Goal: Task Accomplishment & Management: Manage account settings

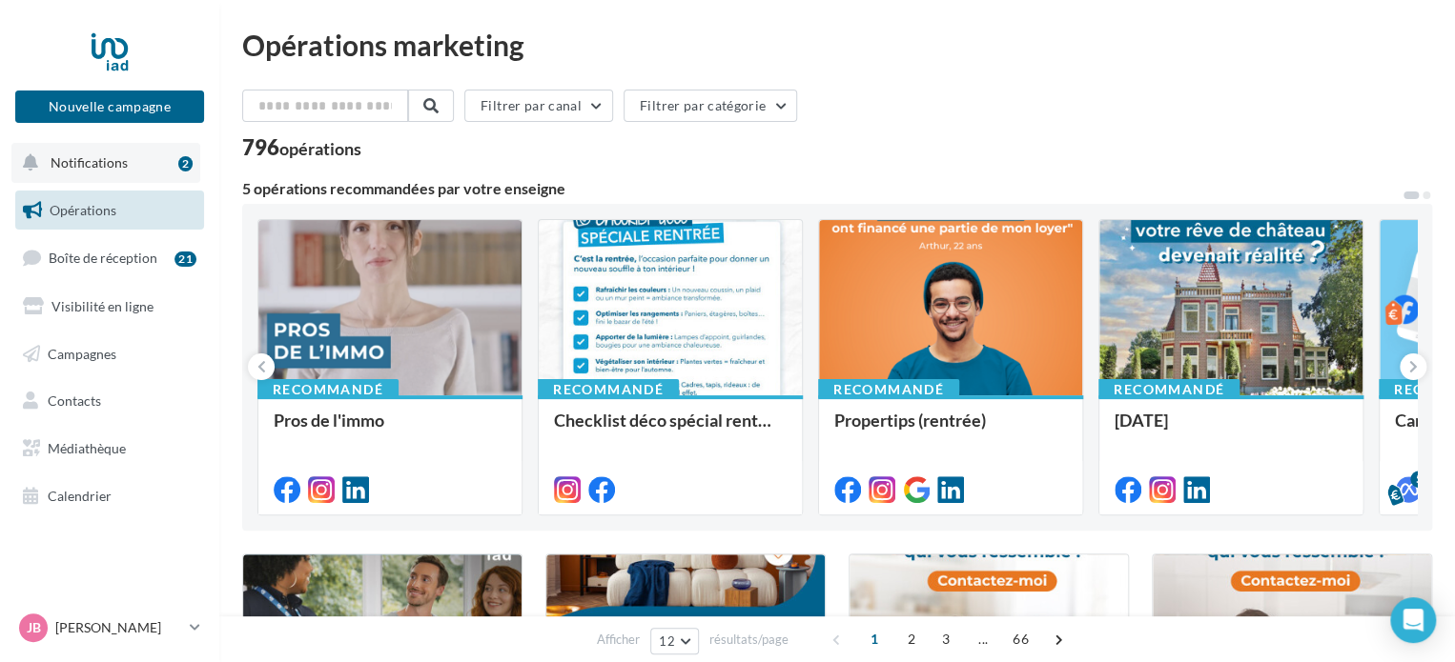
click at [130, 163] on button "Notifications 2" at bounding box center [105, 163] width 189 height 40
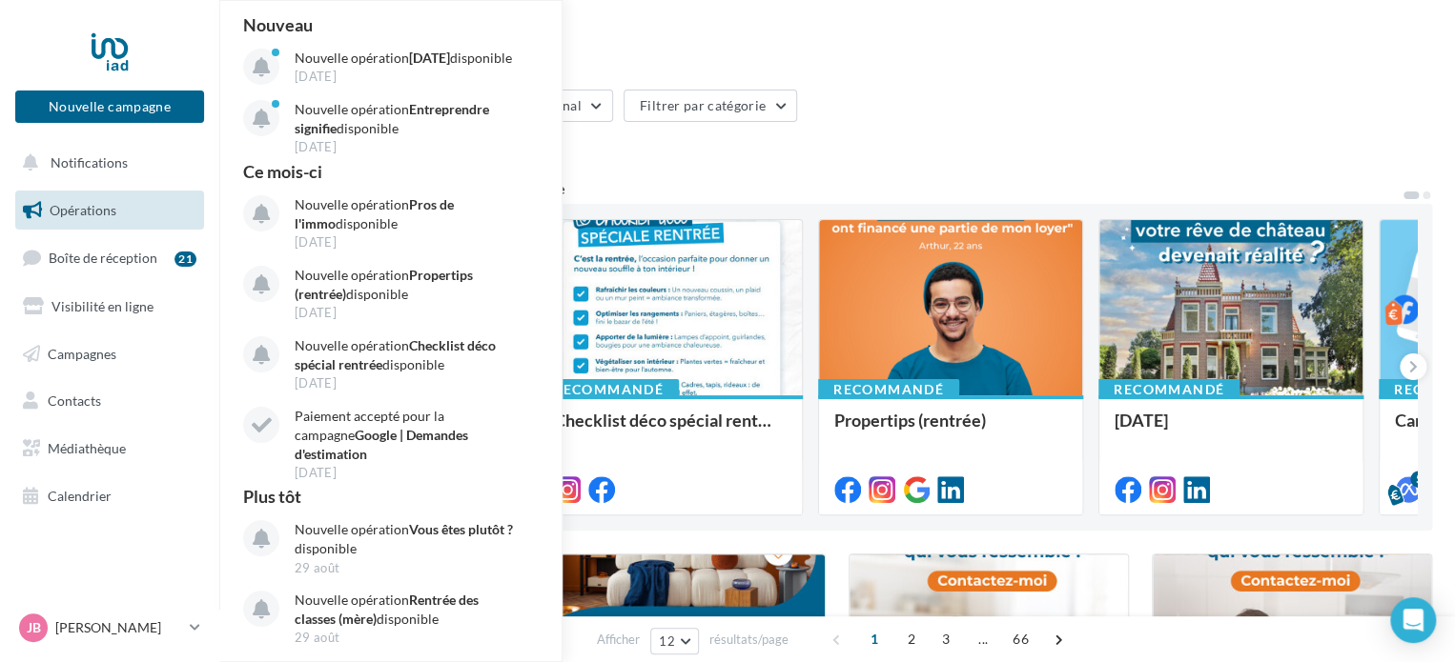
click at [877, 134] on div "Filtrer par canal Filtrer par catégorie 796 opérations" at bounding box center [837, 124] width 1190 height 69
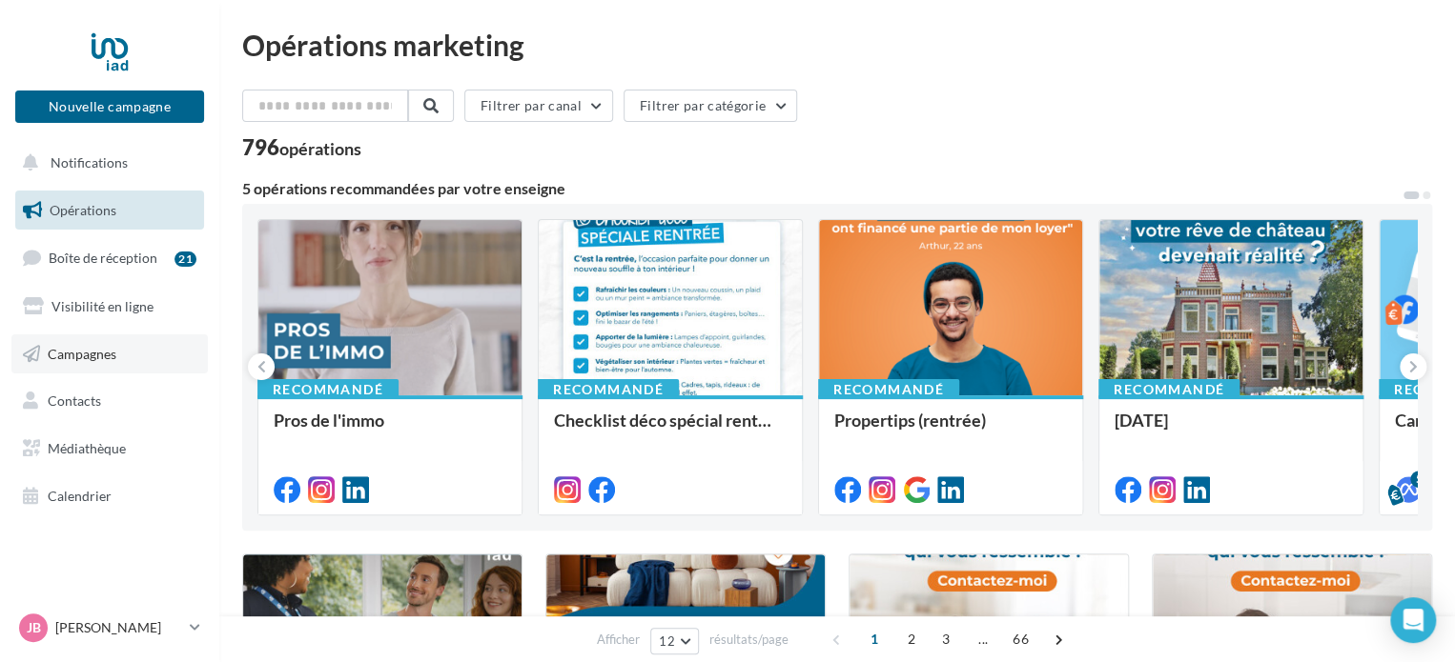
click at [106, 357] on span "Campagnes" at bounding box center [82, 353] width 69 height 16
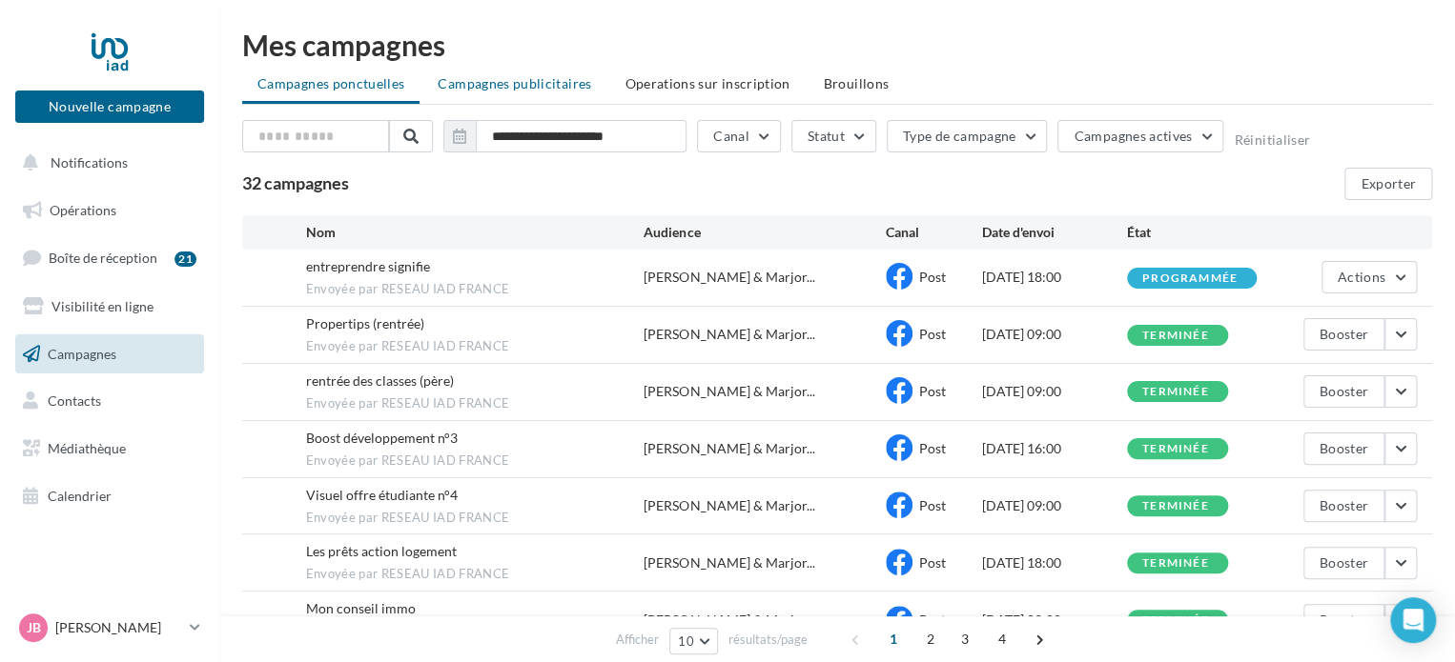
click at [529, 75] on span "Campagnes publicitaires" at bounding box center [514, 83] width 153 height 16
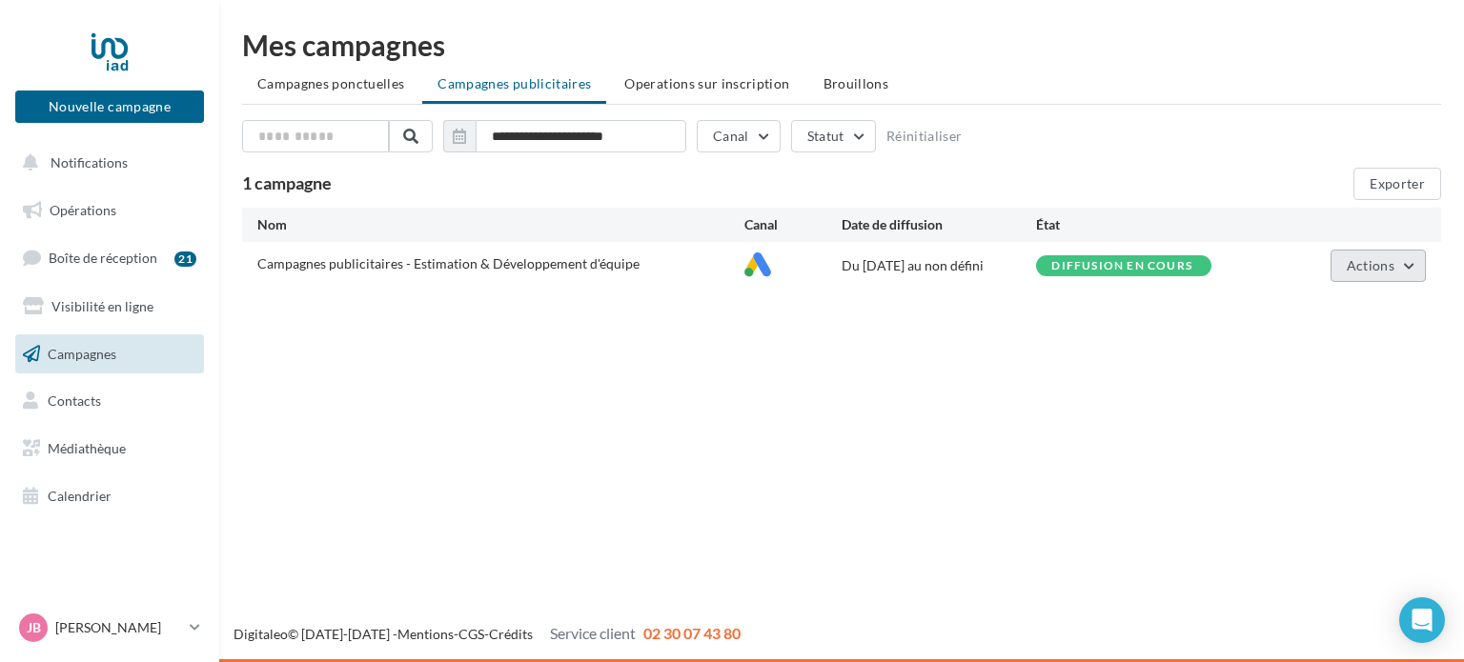
click at [1410, 270] on button "Actions" at bounding box center [1378, 266] width 95 height 32
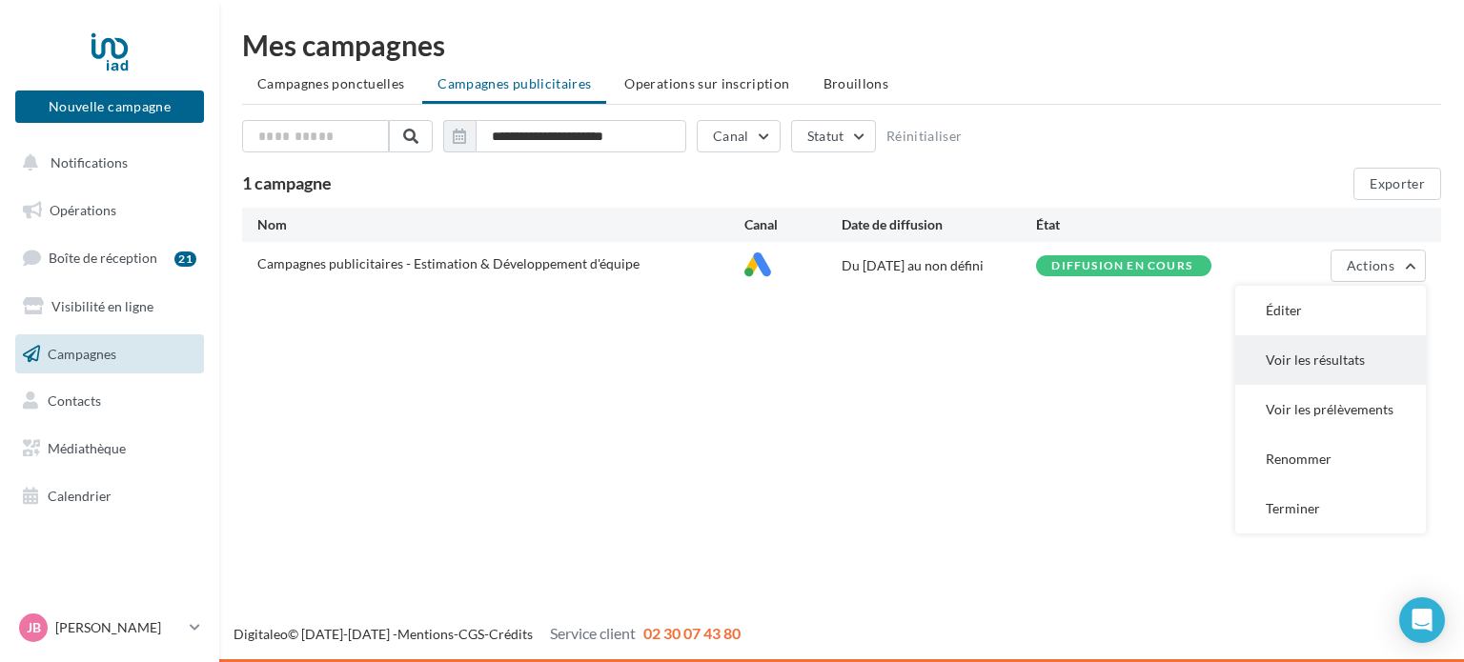
click at [1327, 364] on button "Voir les résultats" at bounding box center [1330, 361] width 191 height 50
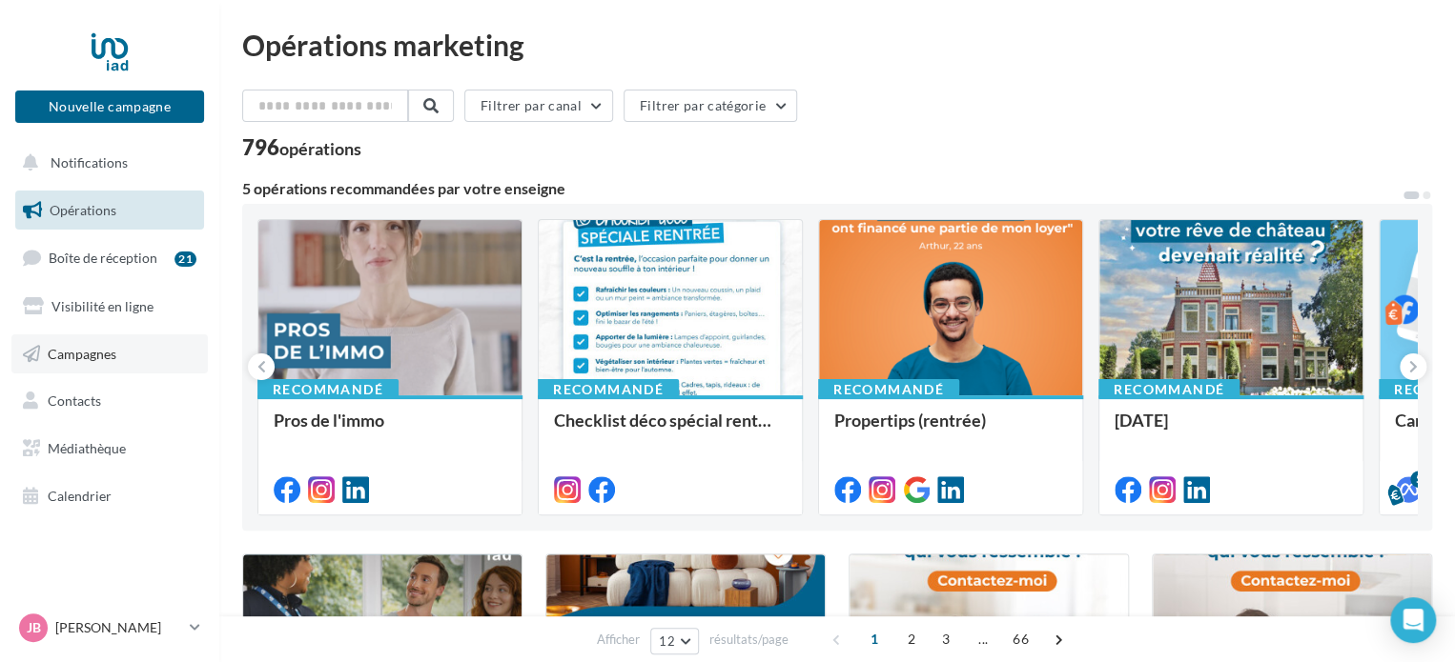
click at [91, 351] on span "Campagnes" at bounding box center [82, 353] width 69 height 16
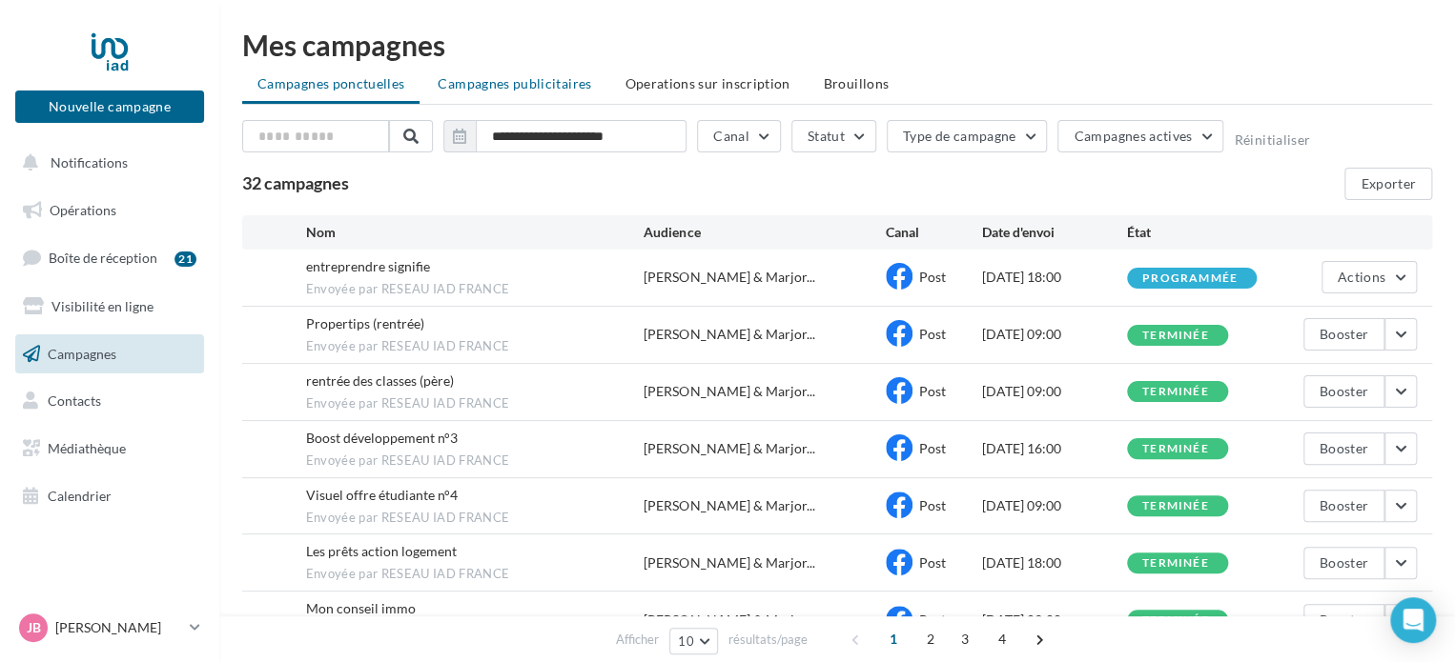
click at [502, 93] on li "Campagnes publicitaires" at bounding box center [514, 84] width 184 height 34
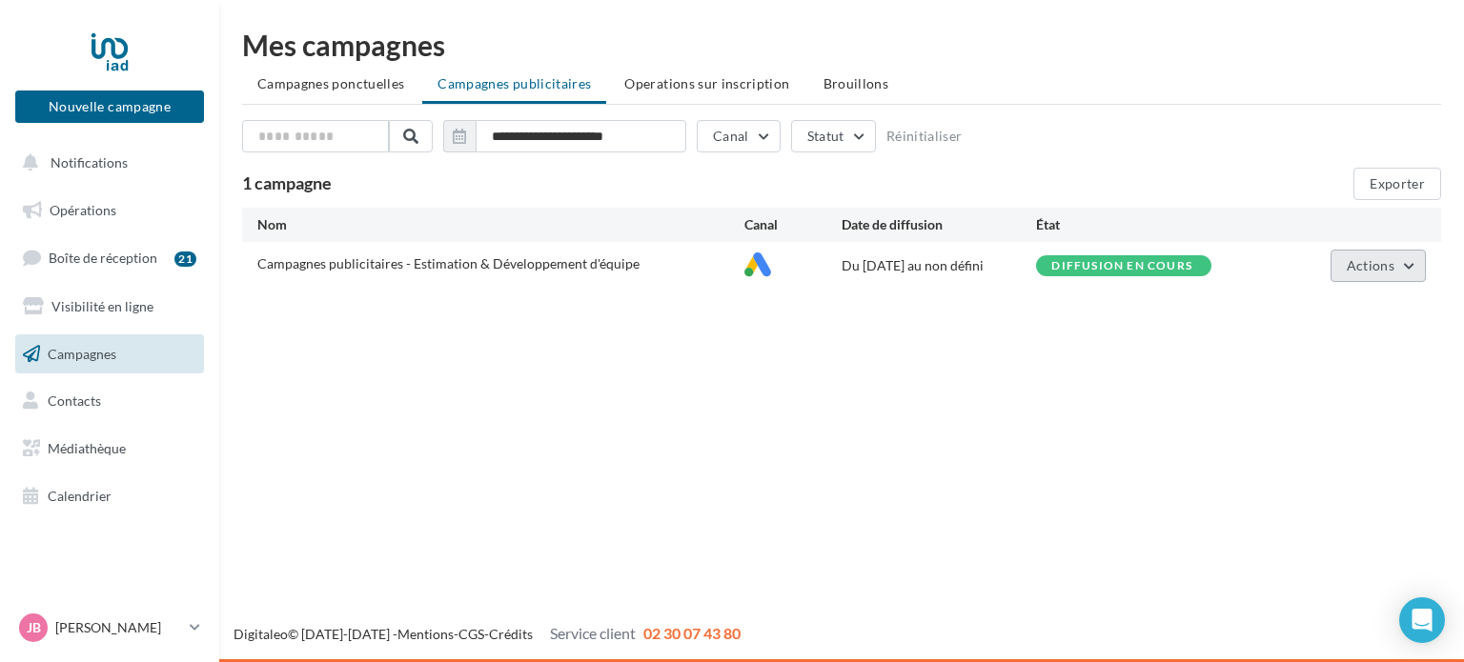
click at [1402, 267] on button "Actions" at bounding box center [1378, 266] width 95 height 32
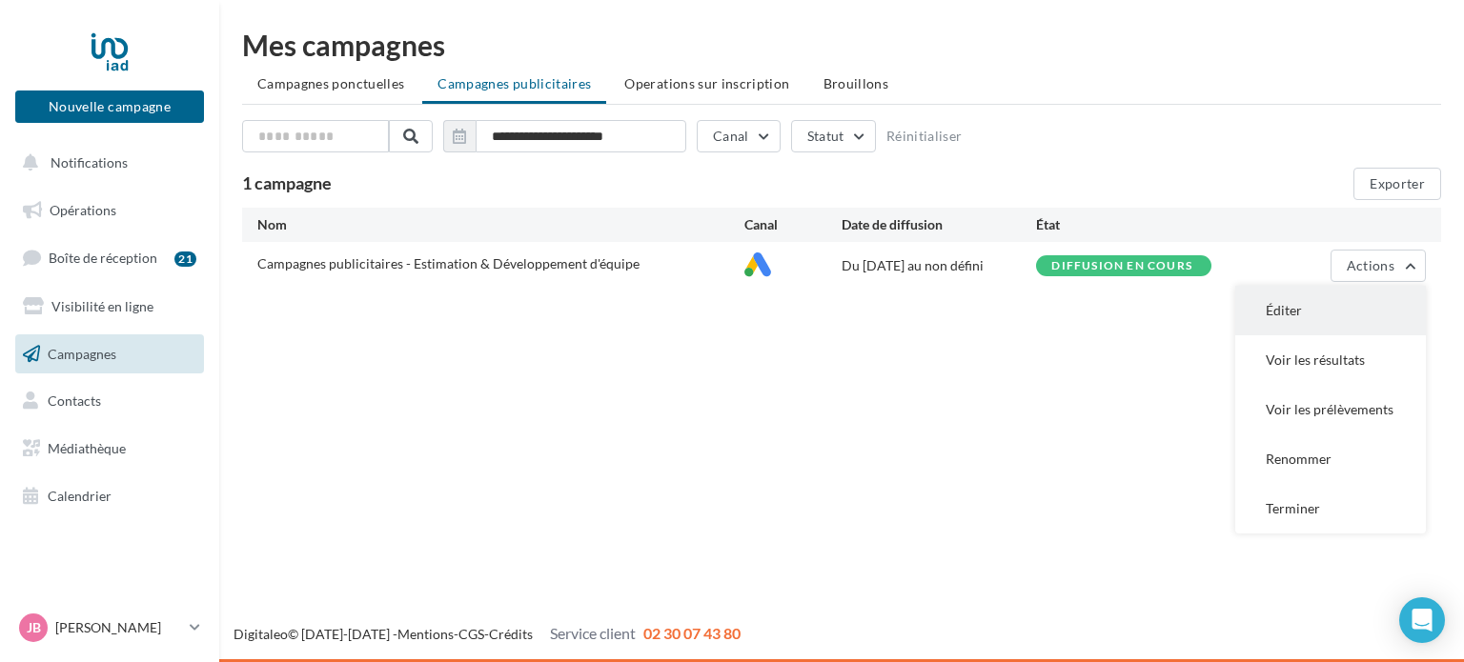
click at [1284, 311] on button "Éditer" at bounding box center [1330, 311] width 191 height 50
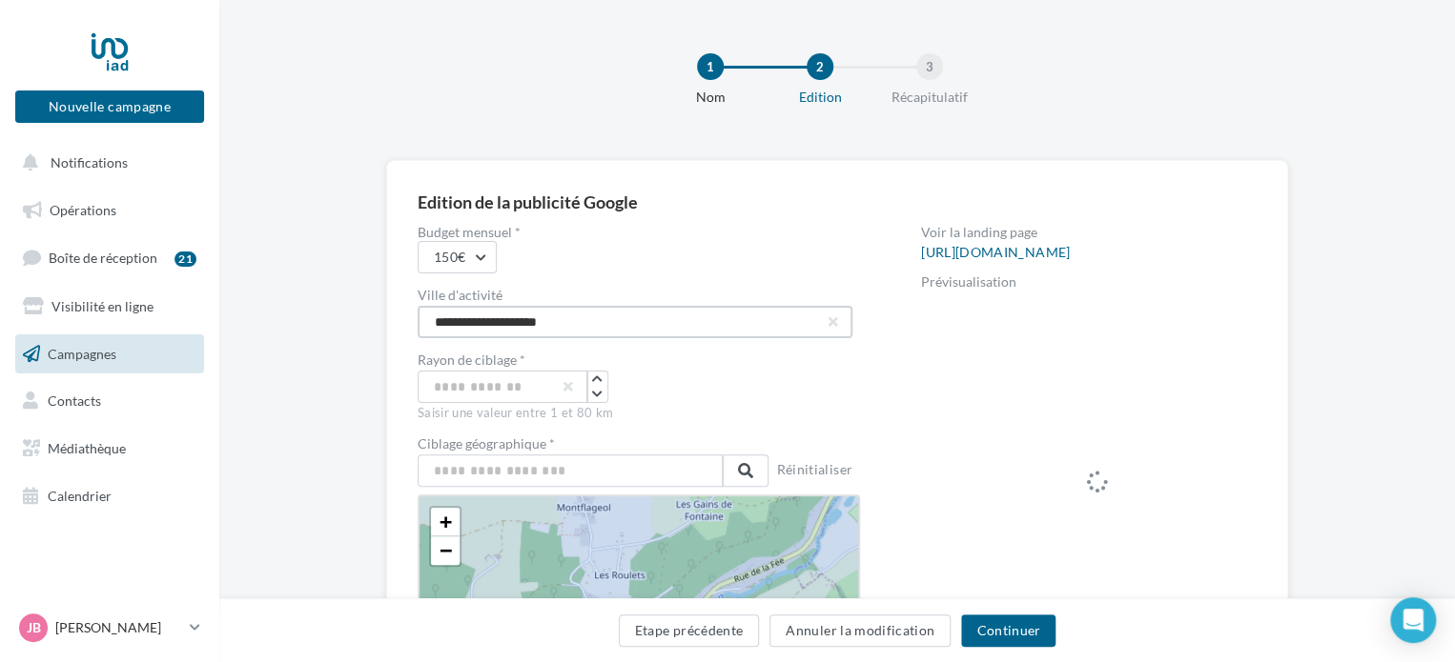
click at [575, 322] on input "**********" at bounding box center [634, 322] width 435 height 32
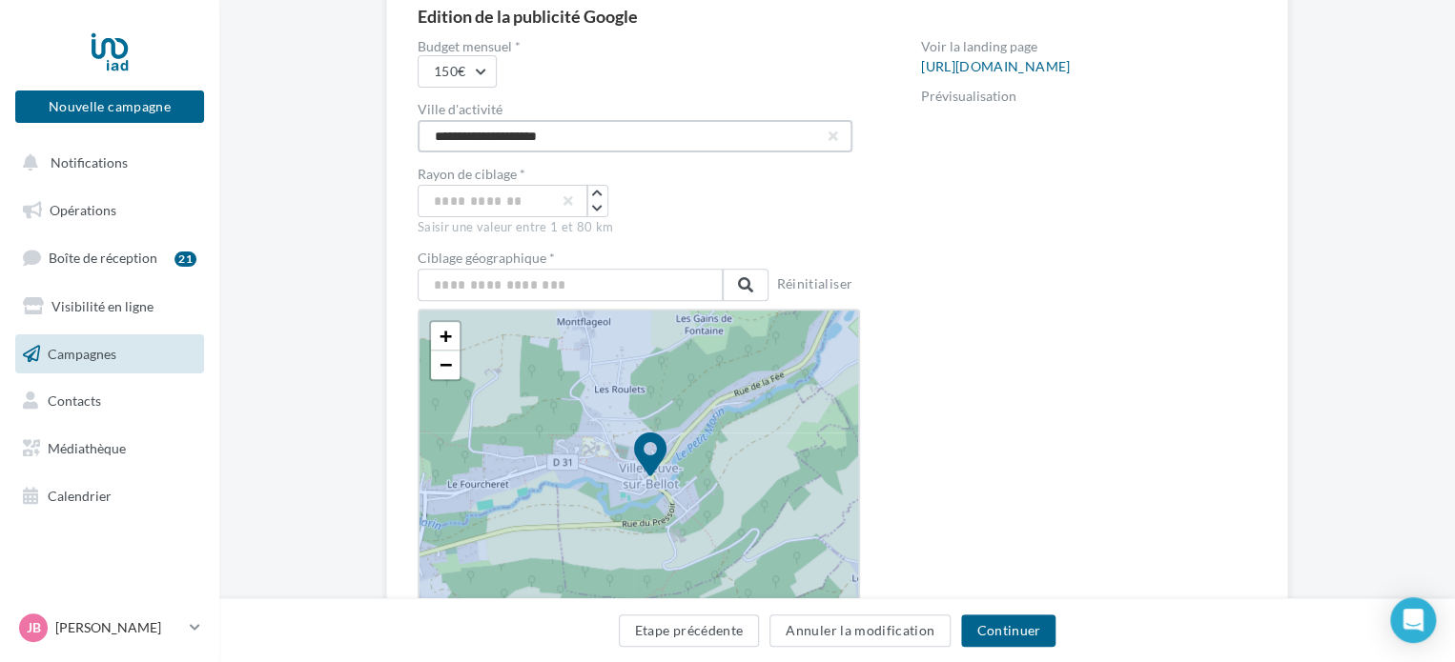
scroll to position [191, 0]
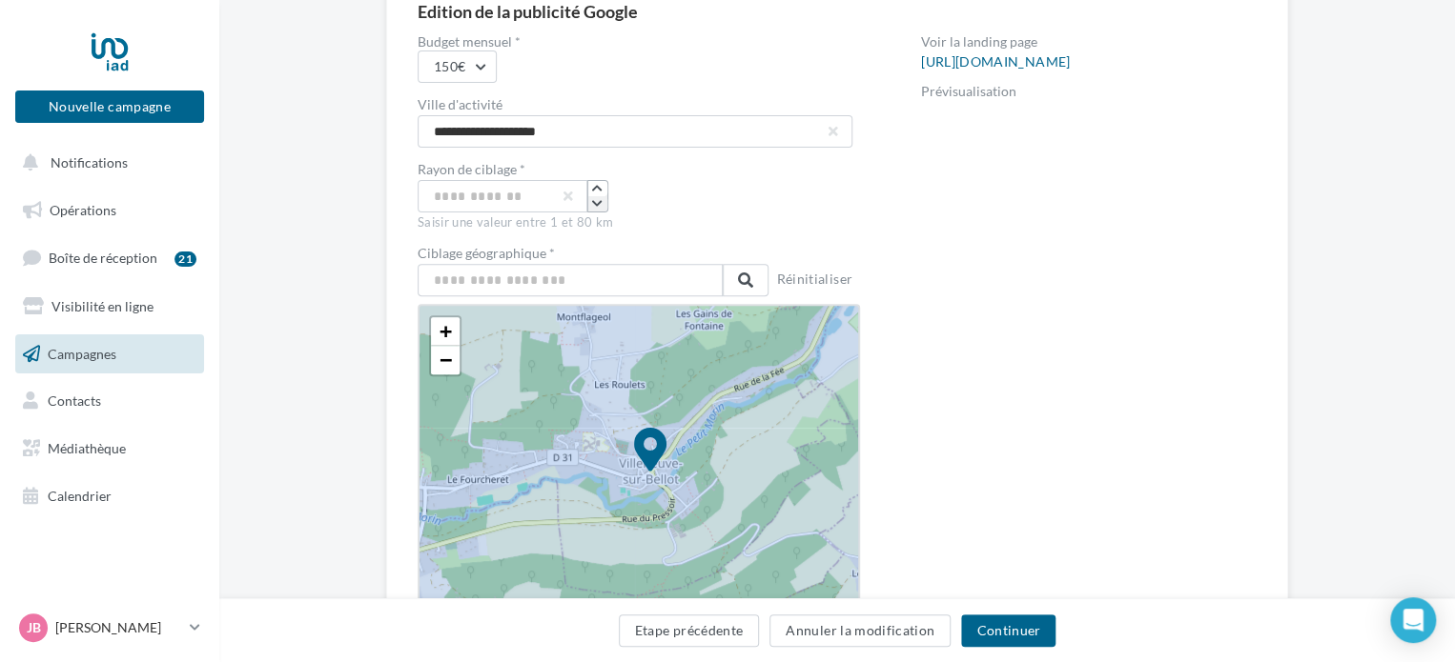
click at [592, 204] on icon "button" at bounding box center [597, 203] width 10 height 11
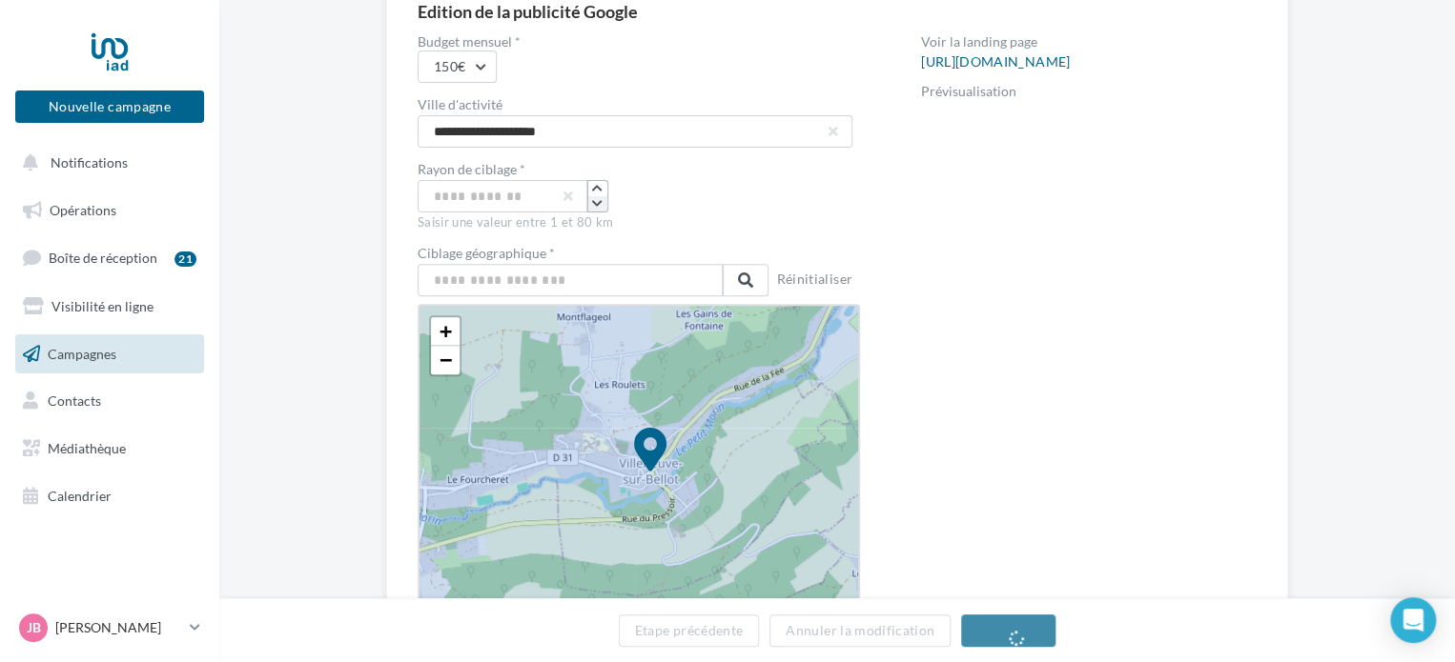
click at [592, 204] on icon "button" at bounding box center [597, 203] width 10 height 11
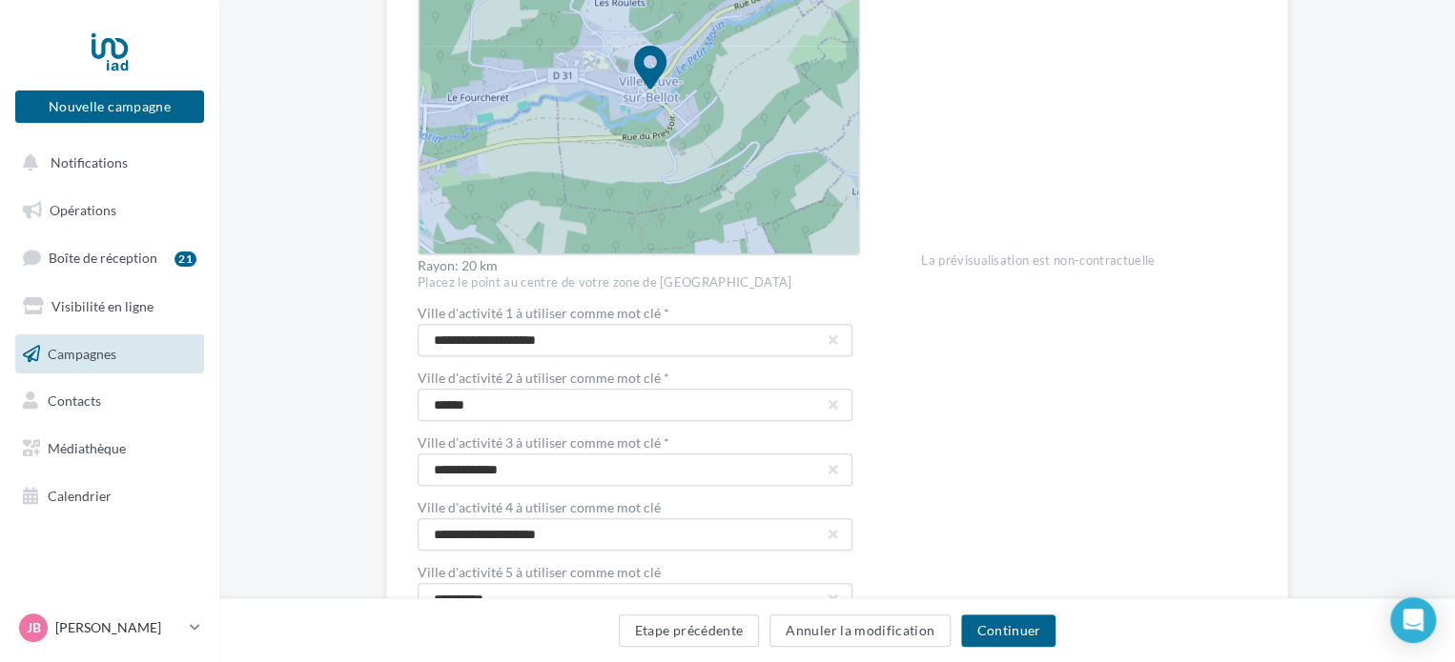
scroll to position [287, 0]
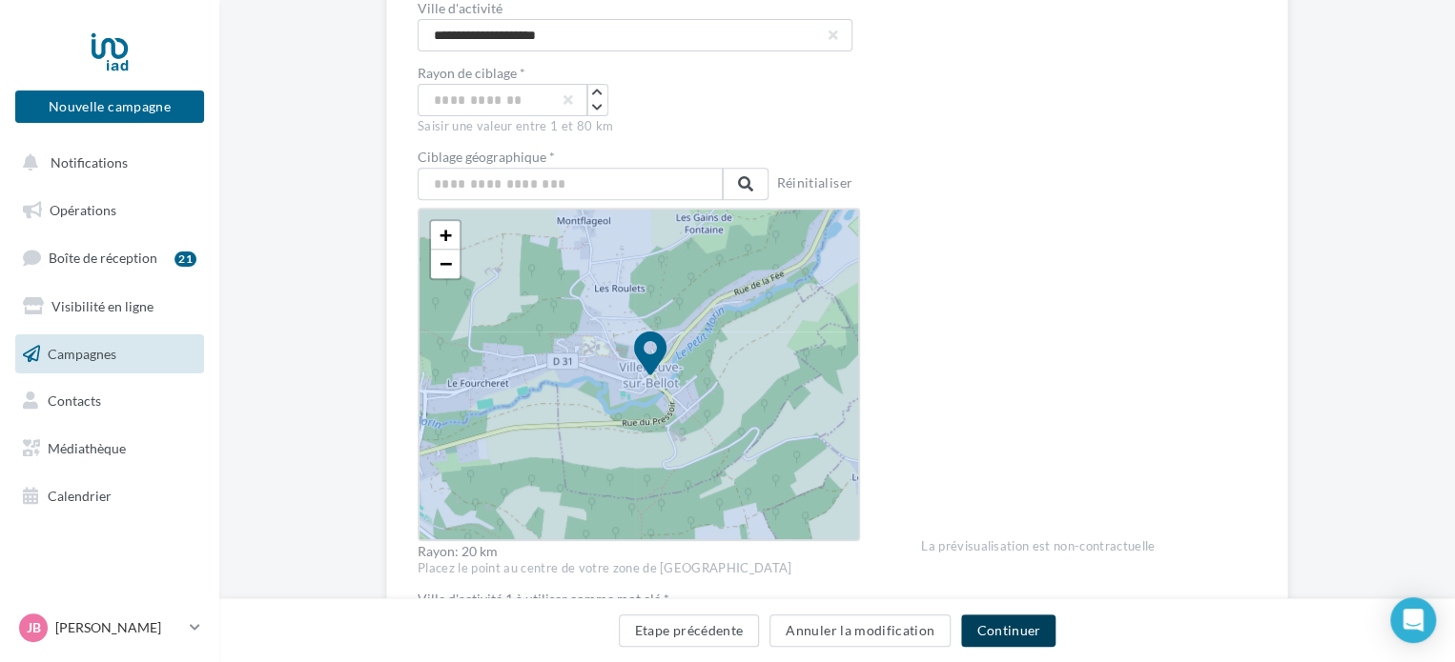
click at [1015, 637] on button "Continuer" at bounding box center [1008, 631] width 94 height 32
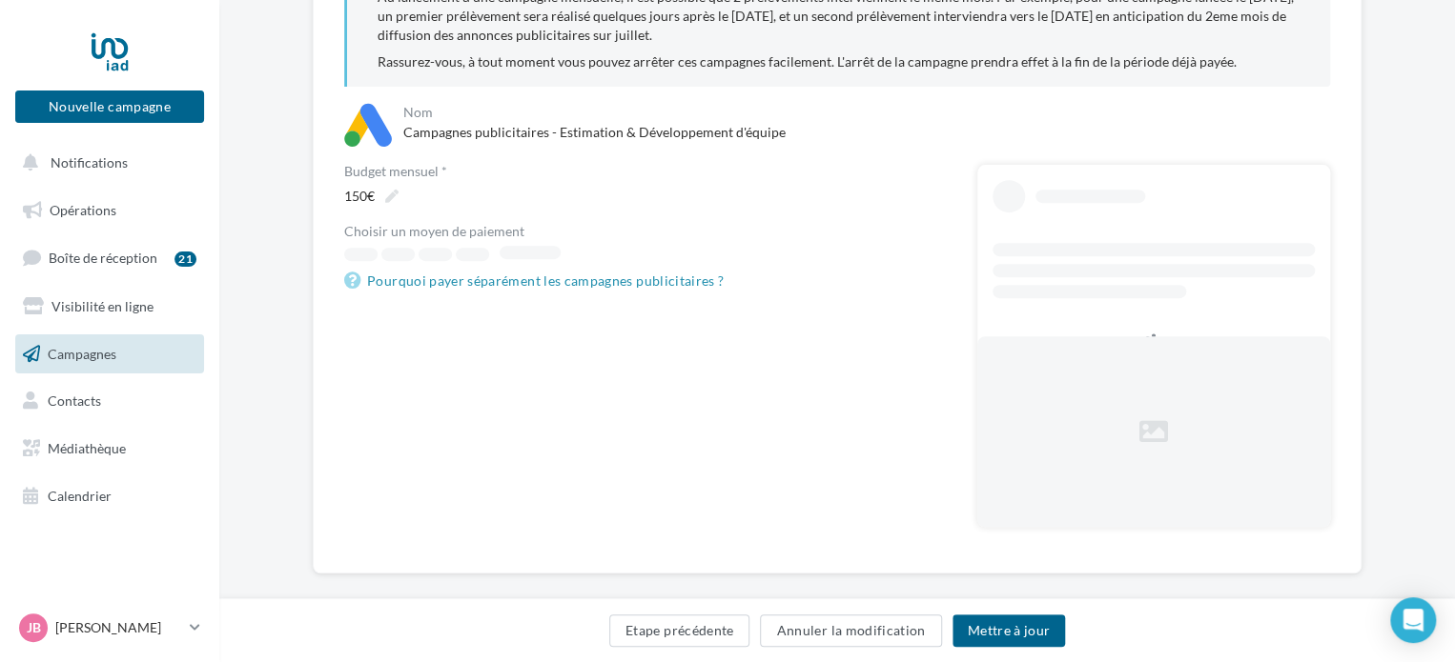
scroll to position [114, 0]
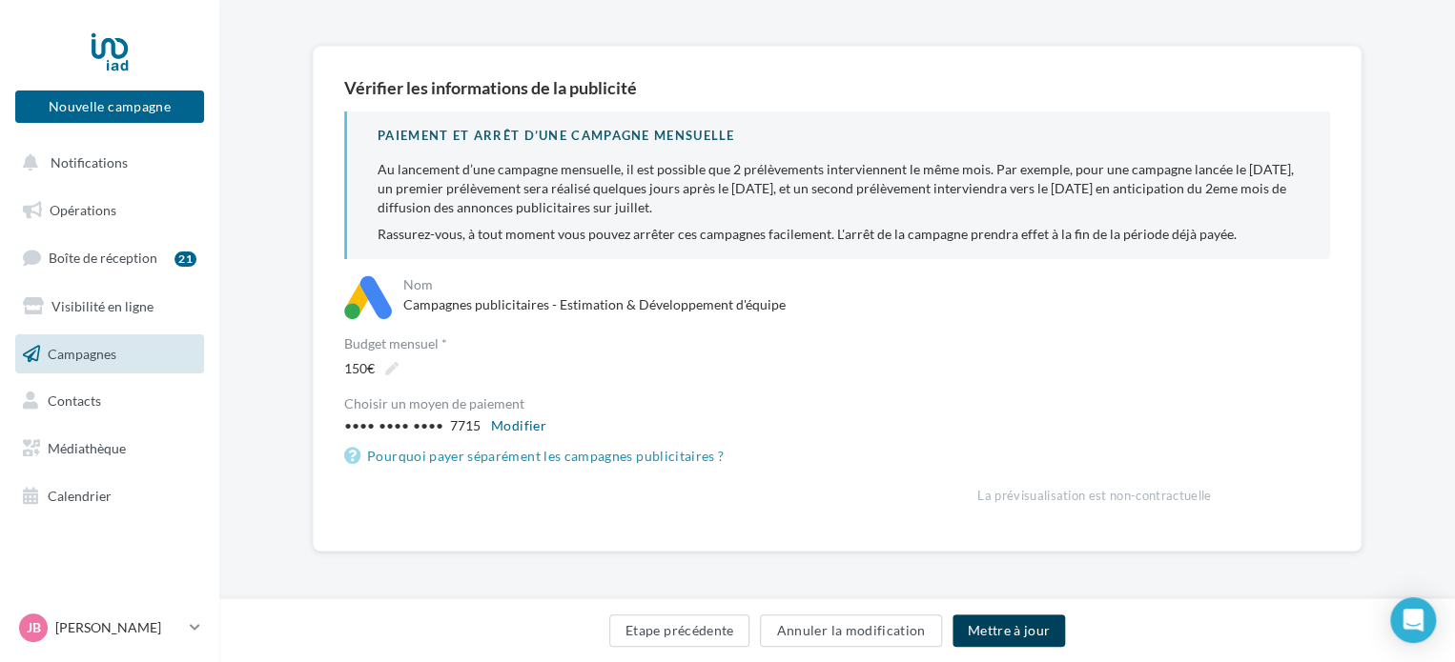
click at [1016, 630] on button "Mettre à jour" at bounding box center [1008, 631] width 113 height 32
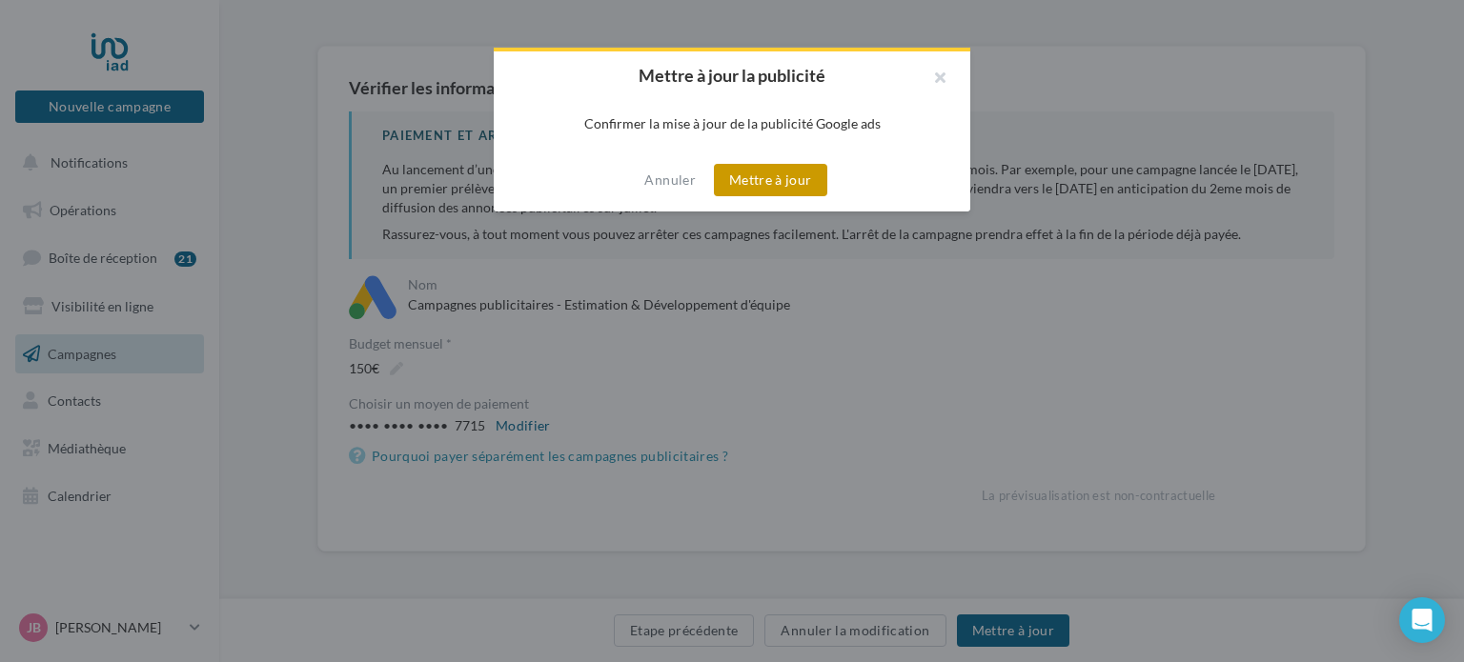
click at [778, 189] on button "Mettre à jour" at bounding box center [770, 180] width 113 height 32
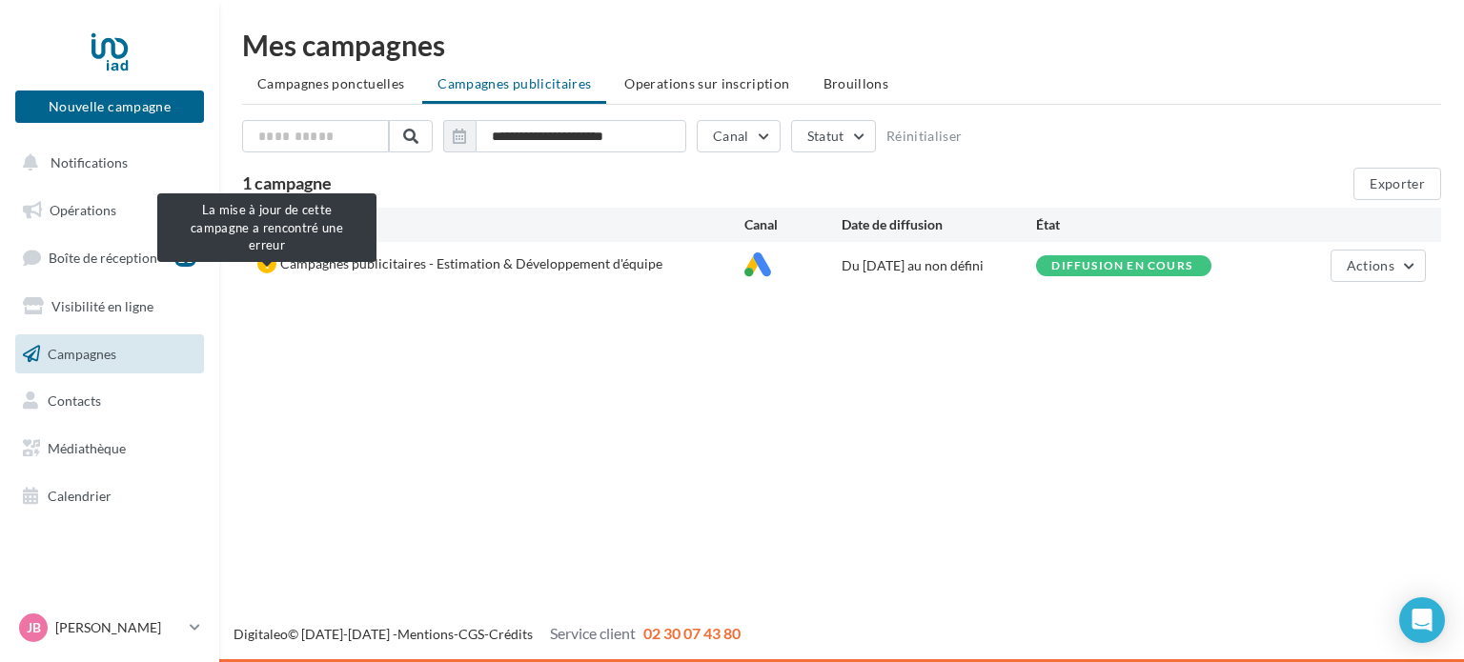
click at [271, 262] on div at bounding box center [266, 264] width 19 height 19
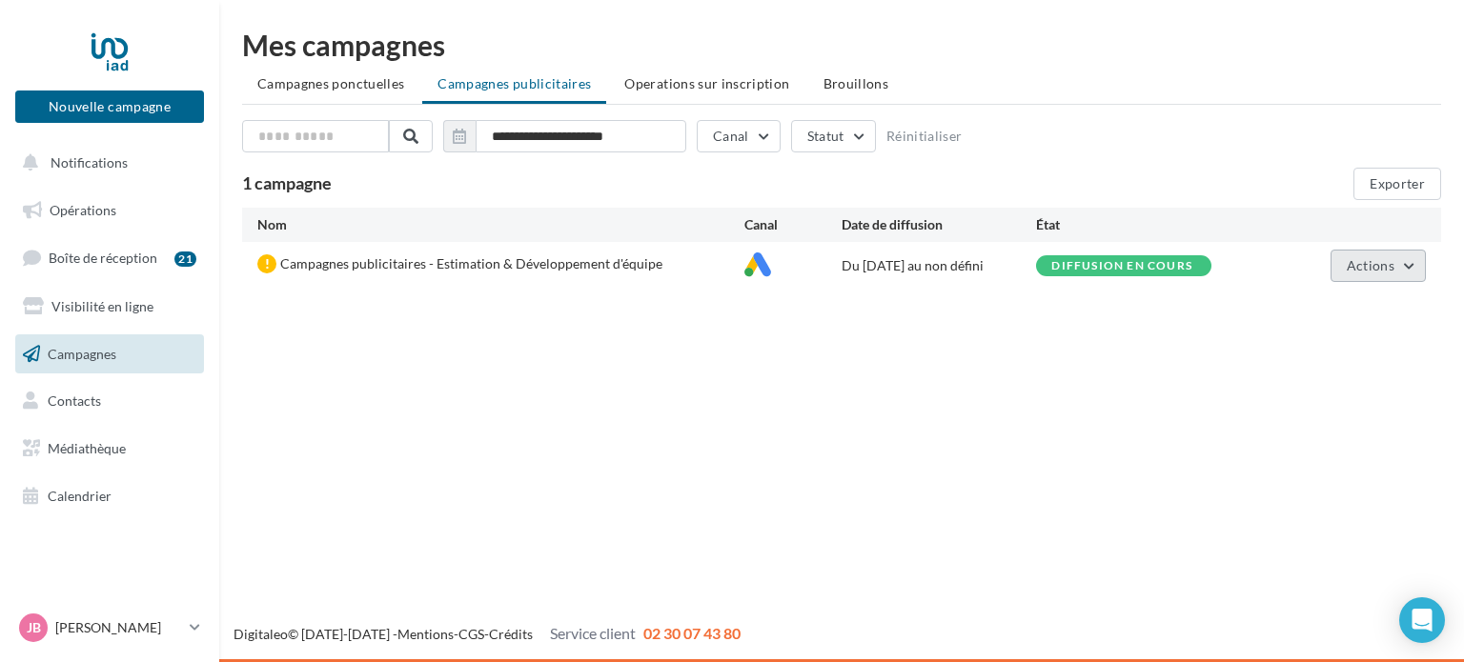
click at [1410, 264] on button "Actions" at bounding box center [1378, 266] width 95 height 32
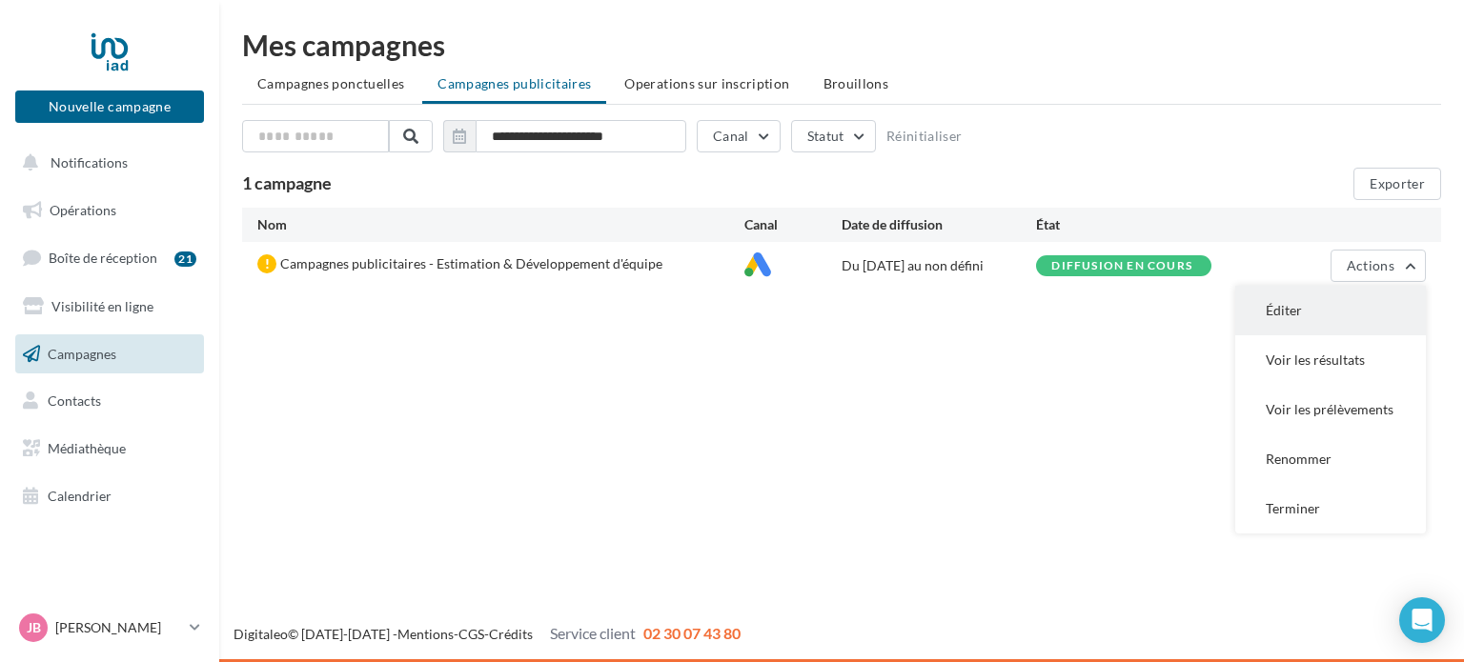
click at [1286, 319] on button "Éditer" at bounding box center [1330, 311] width 191 height 50
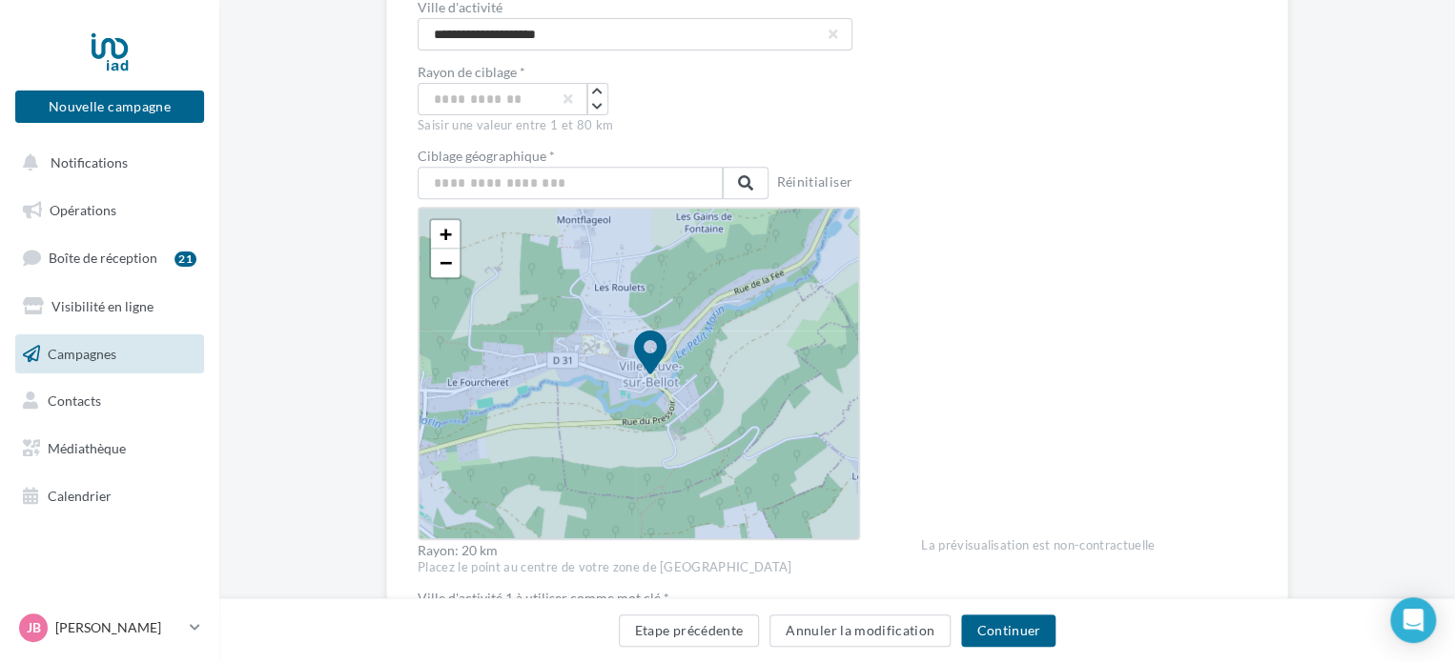
scroll to position [668, 0]
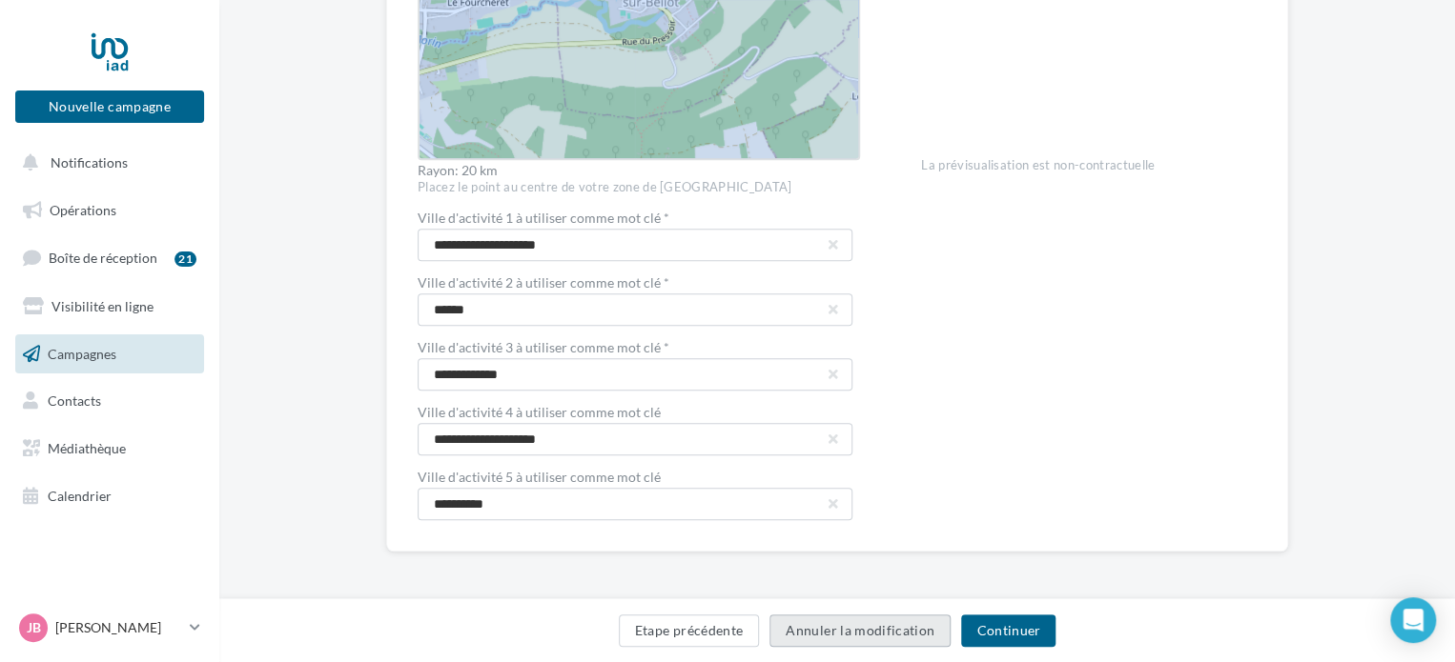
click at [866, 623] on button "Annuler la modification" at bounding box center [859, 631] width 181 height 32
